Goal: Use online tool/utility: Utilize a website feature to perform a specific function

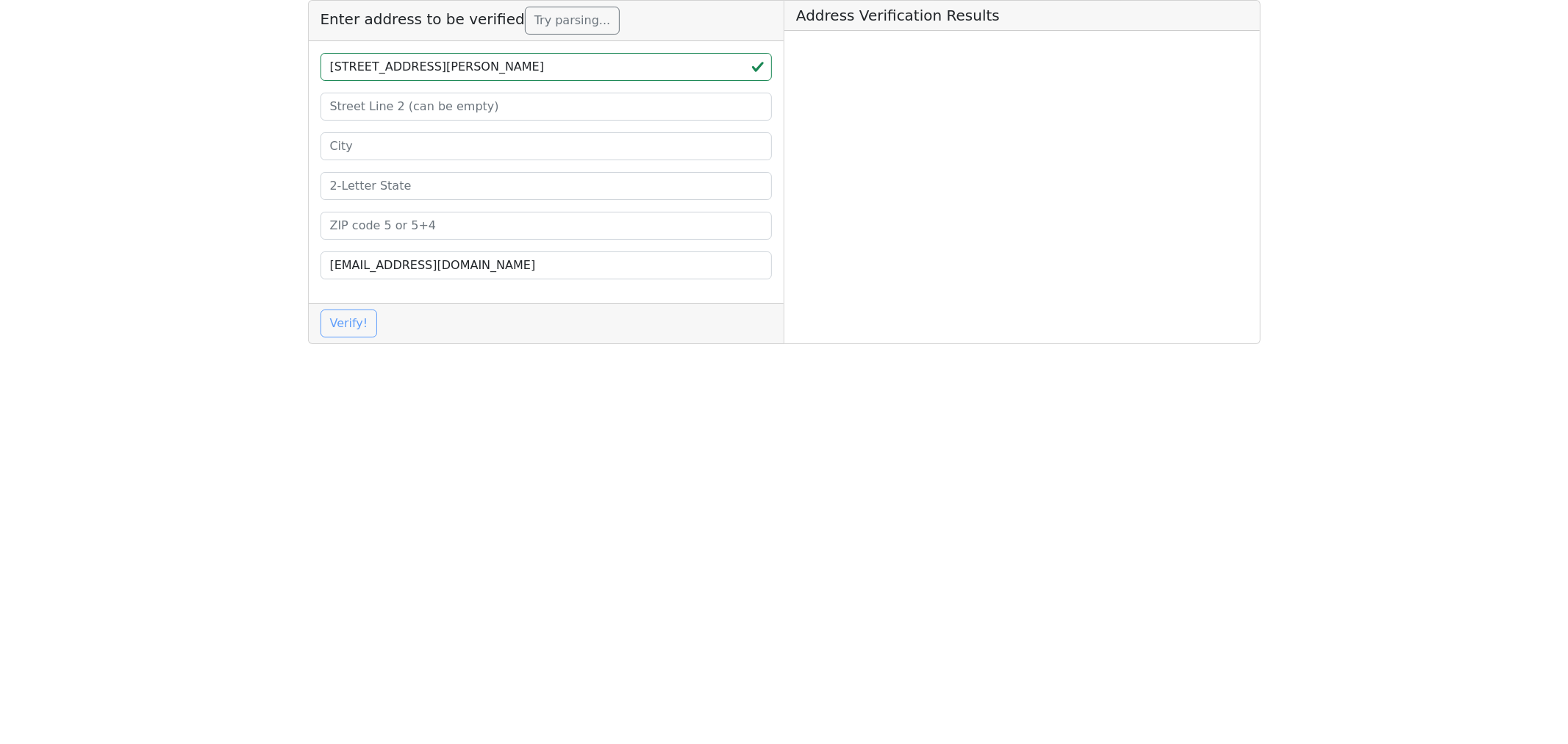
click at [531, 67] on input "[STREET_ADDRESS][PERSON_NAME]" at bounding box center [546, 67] width 452 height 28
type input "[STREET_ADDRESS]"
click at [356, 224] on input at bounding box center [546, 226] width 452 height 28
paste input "63110"
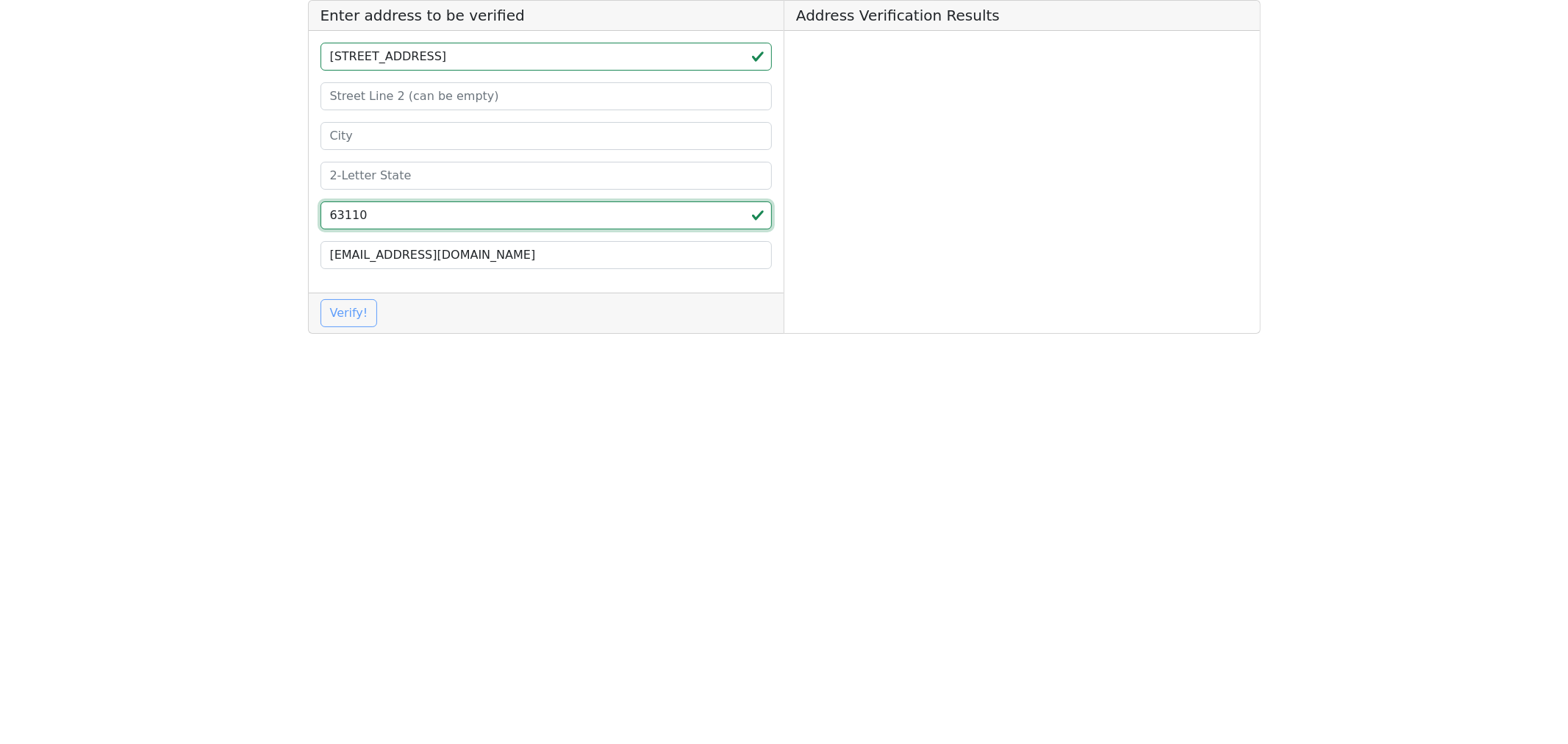
type input "63110"
drag, startPoint x: 491, startPoint y: 57, endPoint x: 451, endPoint y: 66, distance: 41.0
click at [451, 66] on input "[STREET_ADDRESS]" at bounding box center [546, 57] width 452 height 28
type input "[STREET_ADDRESS]"
click at [336, 176] on input at bounding box center [546, 176] width 452 height 28
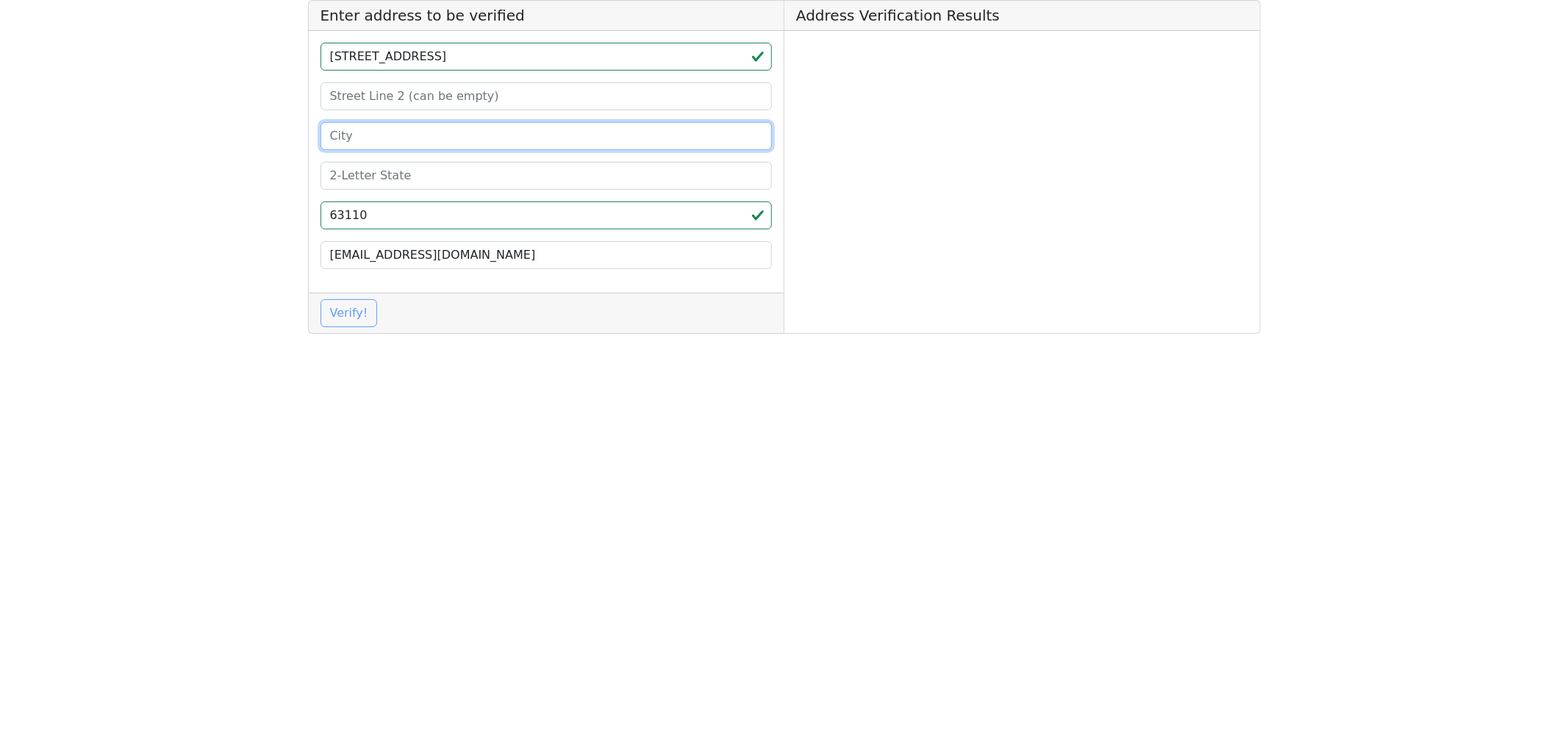
click at [350, 145] on input at bounding box center [546, 136] width 452 height 28
paste input "[GEOGRAPHIC_DATA][PERSON_NAME]"
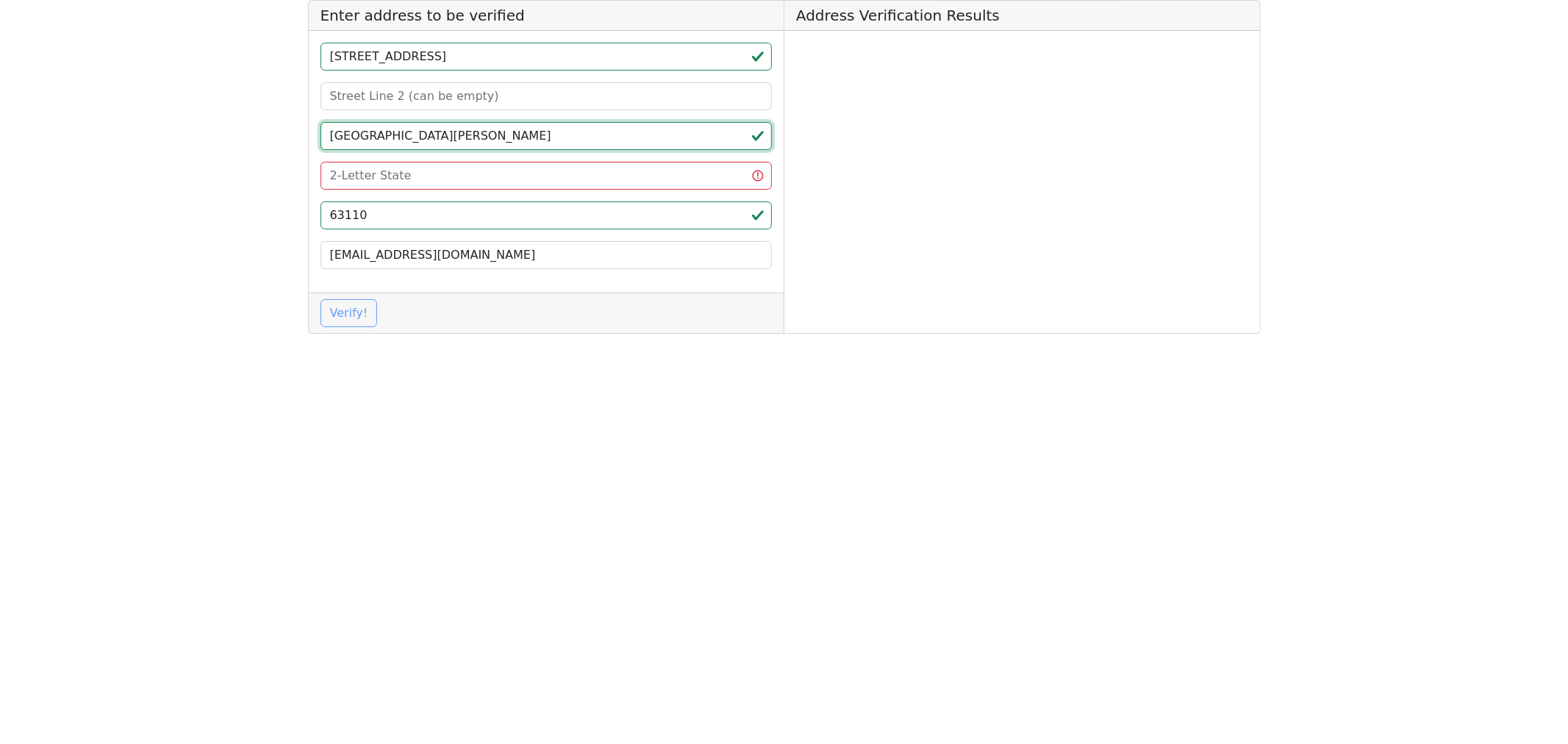
type input "[GEOGRAPHIC_DATA][PERSON_NAME]"
click at [348, 179] on input at bounding box center [546, 176] width 452 height 28
type input "MO"
click at [524, 58] on input "[STREET_ADDRESS]" at bounding box center [546, 57] width 452 height 28
type input "[STREET_ADDRESS]"
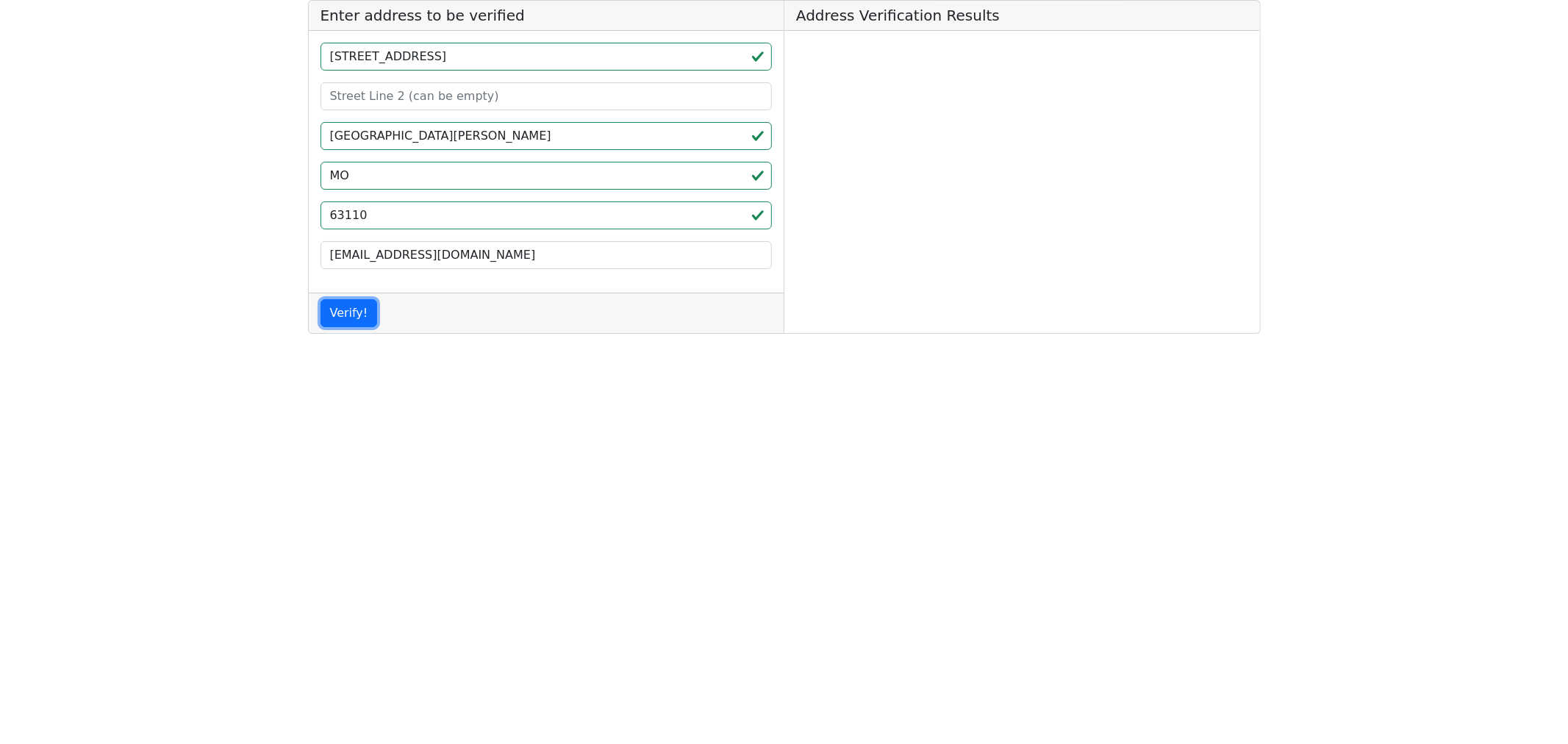
click at [346, 314] on button "Verify!" at bounding box center [349, 313] width 58 height 28
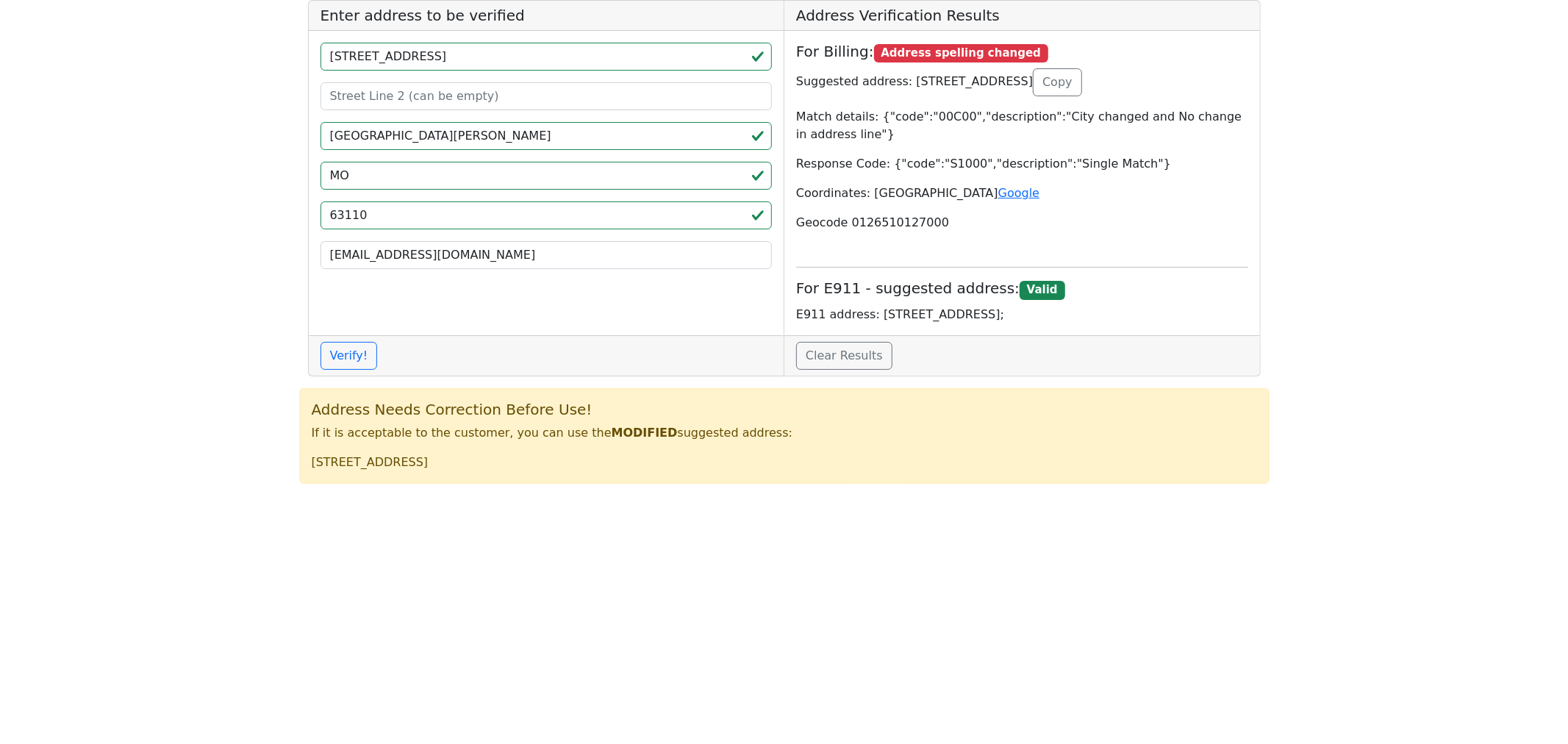
drag, startPoint x: 515, startPoint y: 464, endPoint x: 450, endPoint y: 464, distance: 65.0
click at [450, 464] on p "[STREET_ADDRESS]" at bounding box center [784, 463] width 945 height 18
copy p "SAINT LOUIS"
